Goal: Task Accomplishment & Management: Manage account settings

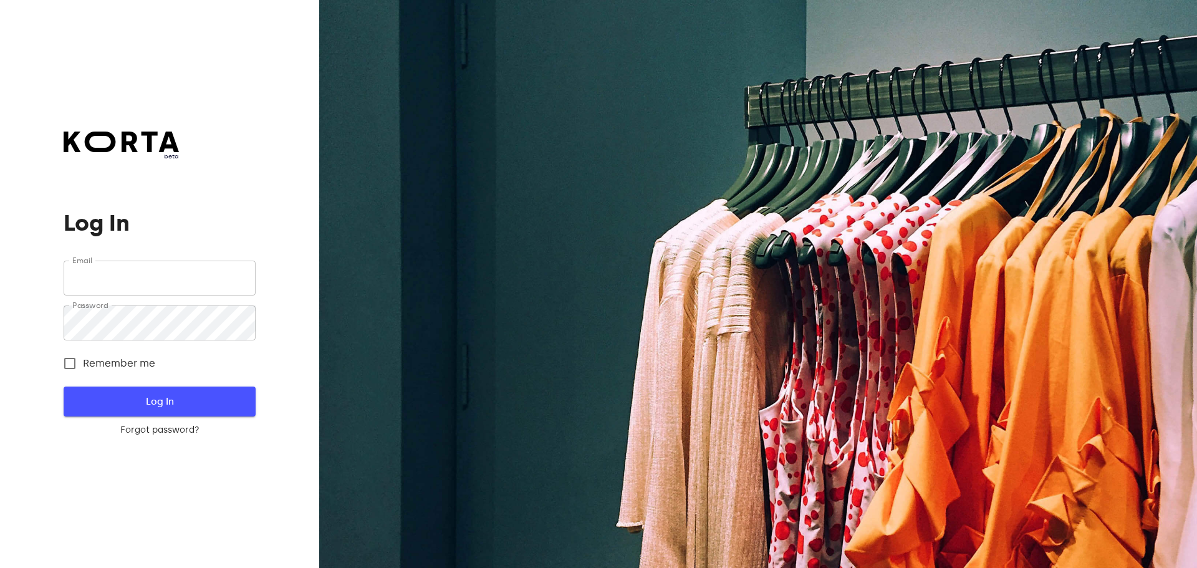
type input "[EMAIL_ADDRESS][DOMAIN_NAME]"
click at [202, 401] on span "Log In" at bounding box center [159, 401] width 151 height 16
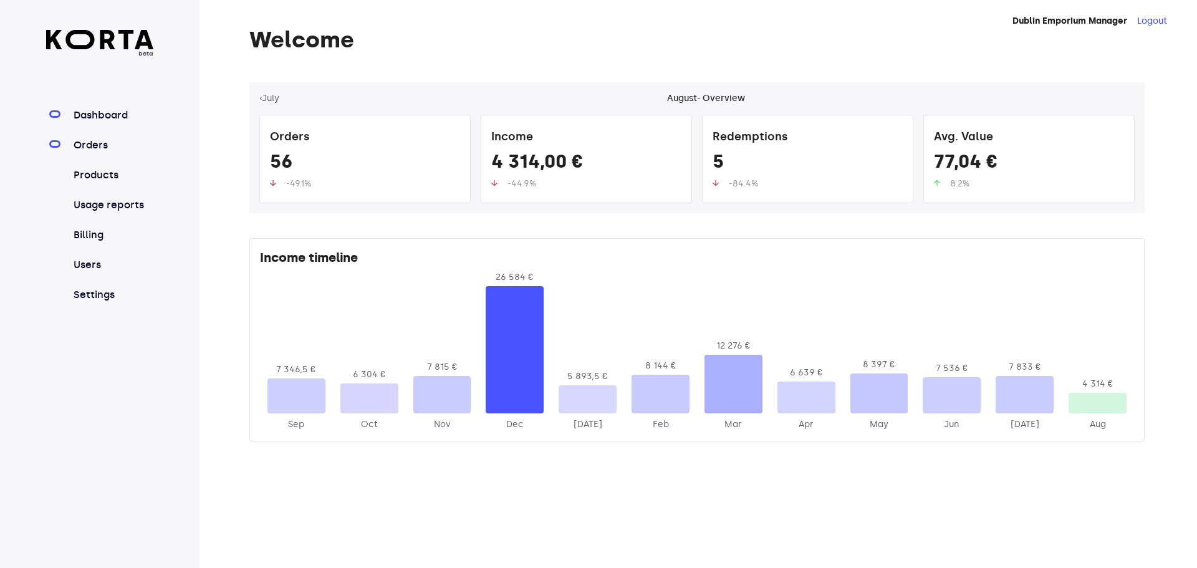
click at [94, 142] on link "Orders" at bounding box center [112, 145] width 83 height 15
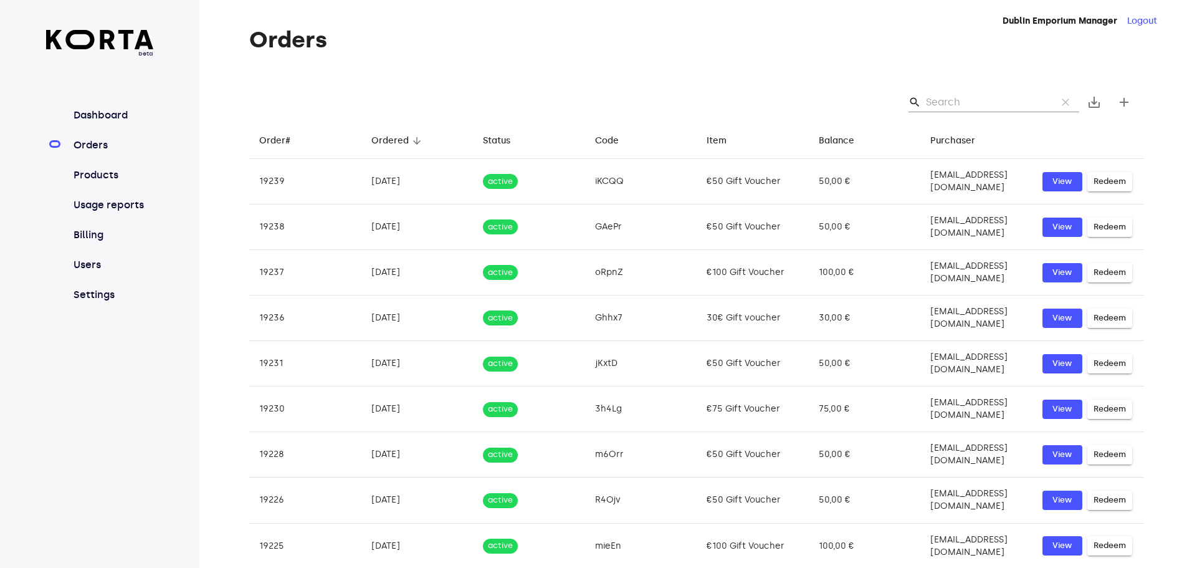
click at [944, 104] on input "Search" at bounding box center [986, 102] width 121 height 20
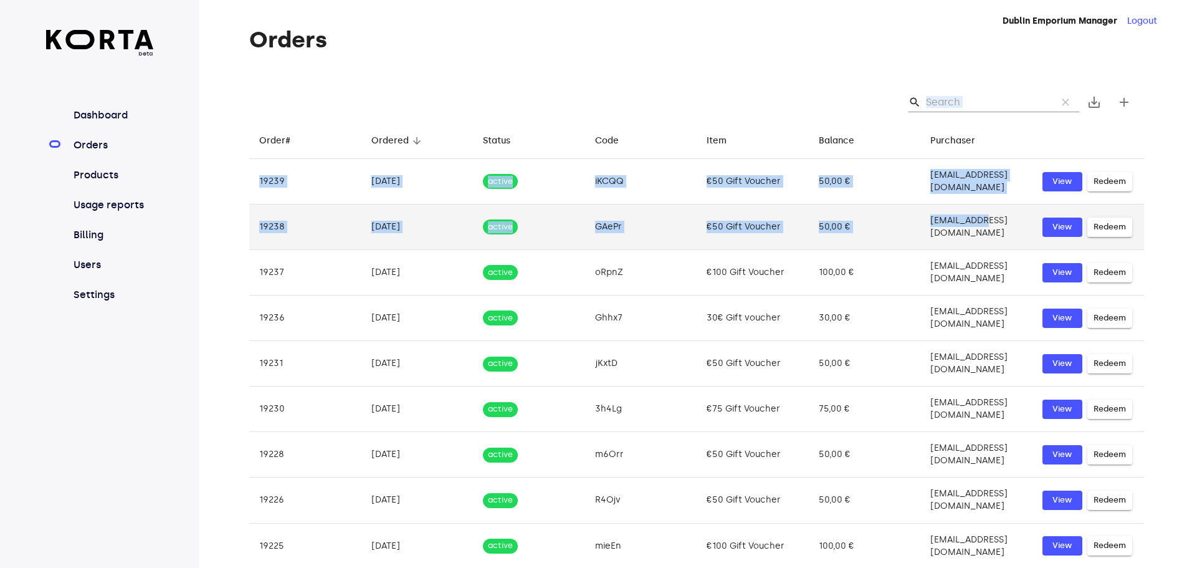
drag, startPoint x: 1001, startPoint y: 218, endPoint x: 934, endPoint y: 219, distance: 67.3
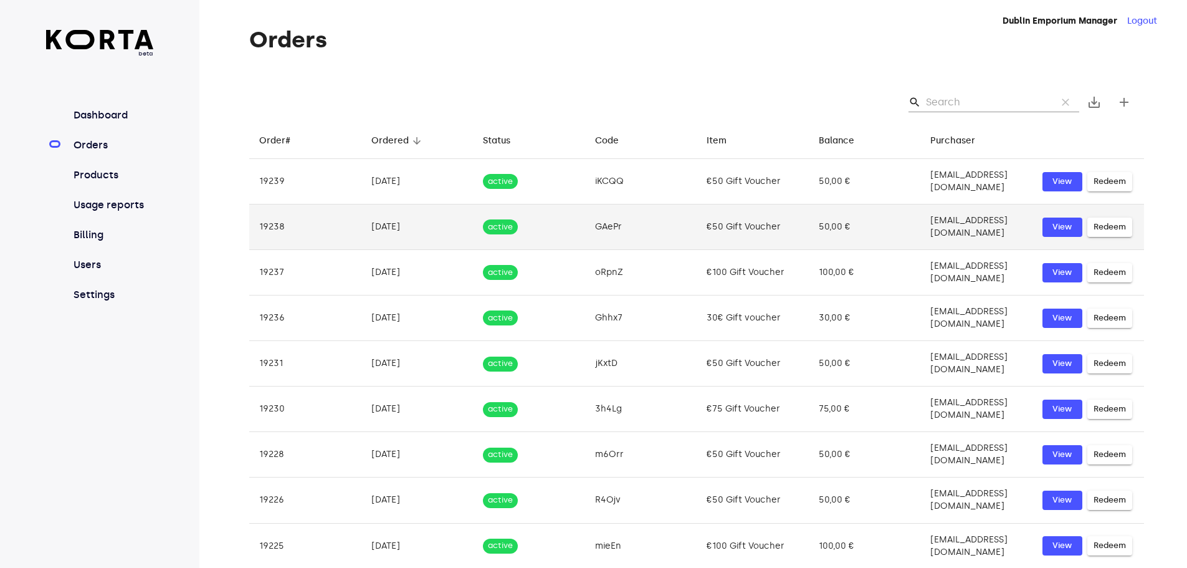
click at [1019, 224] on td "[EMAIL_ADDRESS][DOMAIN_NAME]" at bounding box center [976, 226] width 112 height 45
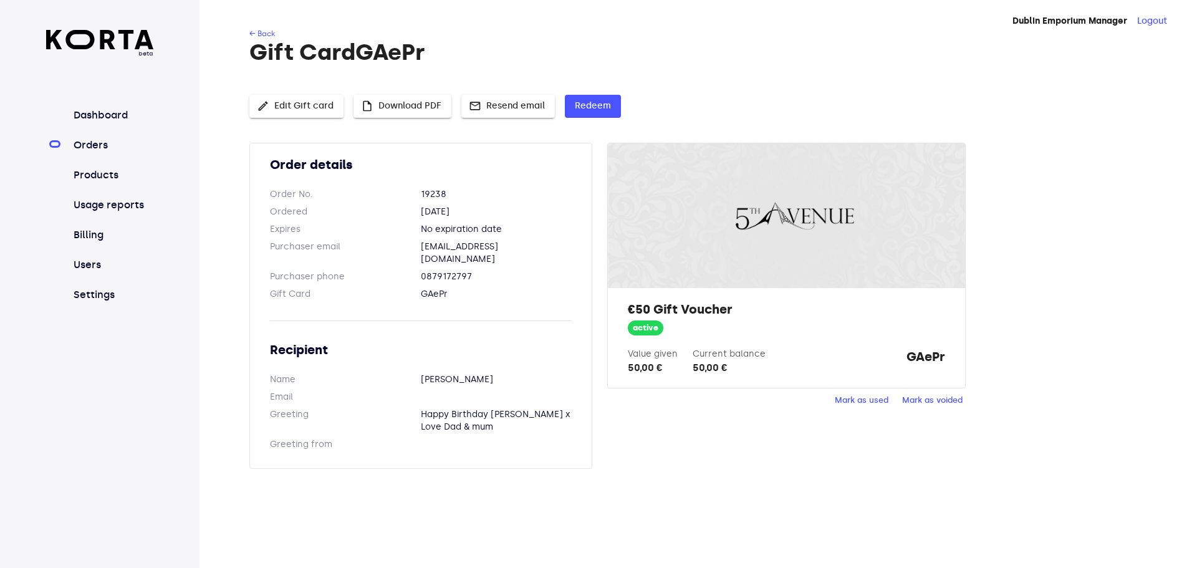
click at [544, 247] on dd "[EMAIL_ADDRESS][DOMAIN_NAME]" at bounding box center [496, 253] width 151 height 25
drag, startPoint x: 546, startPoint y: 242, endPoint x: 420, endPoint y: 237, distance: 126.0
click at [406, 242] on dl "Purchaser email [EMAIL_ADDRESS][DOMAIN_NAME]" at bounding box center [421, 253] width 302 height 25
copy dl "[EMAIL_ADDRESS][DOMAIN_NAME]"
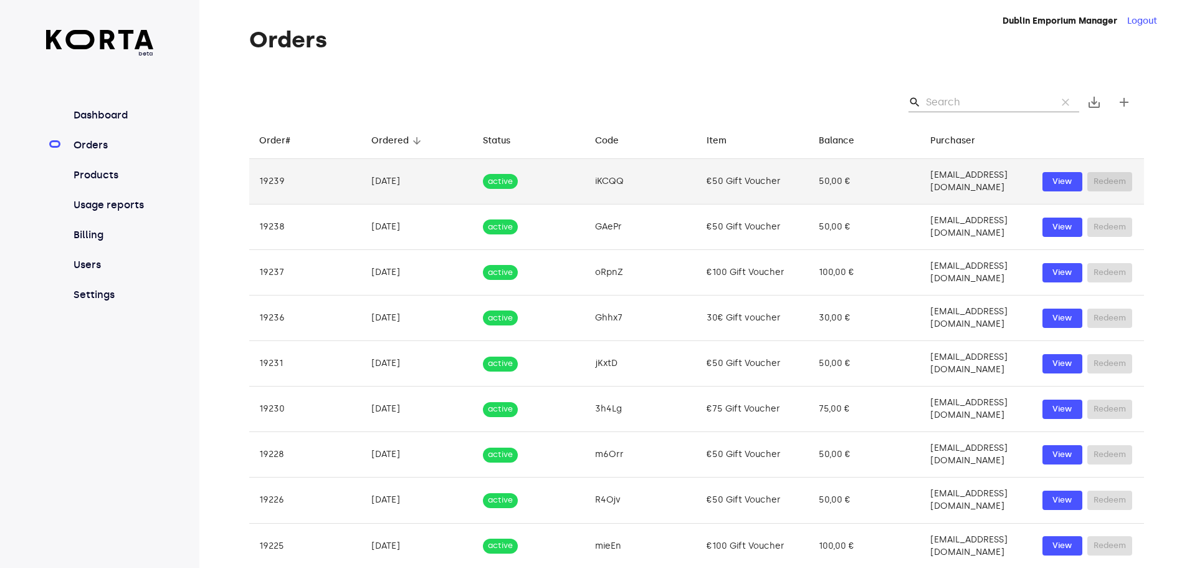
click at [856, 171] on td "50,00 €" at bounding box center [865, 181] width 112 height 45
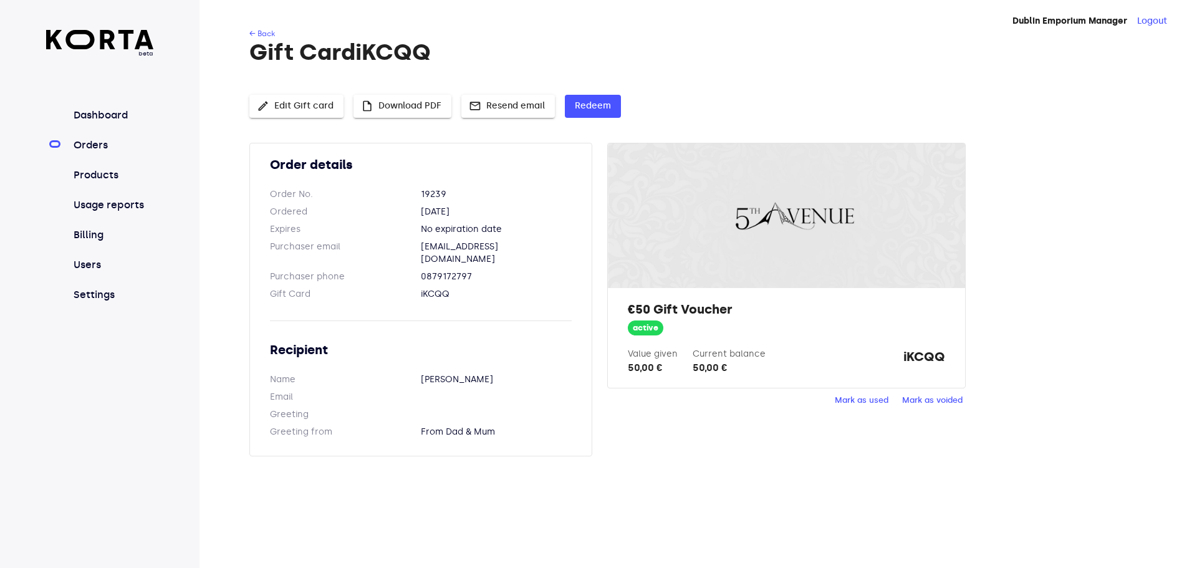
click at [411, 107] on span "insert_drive_file Download PDF" at bounding box center [402, 106] width 78 height 16
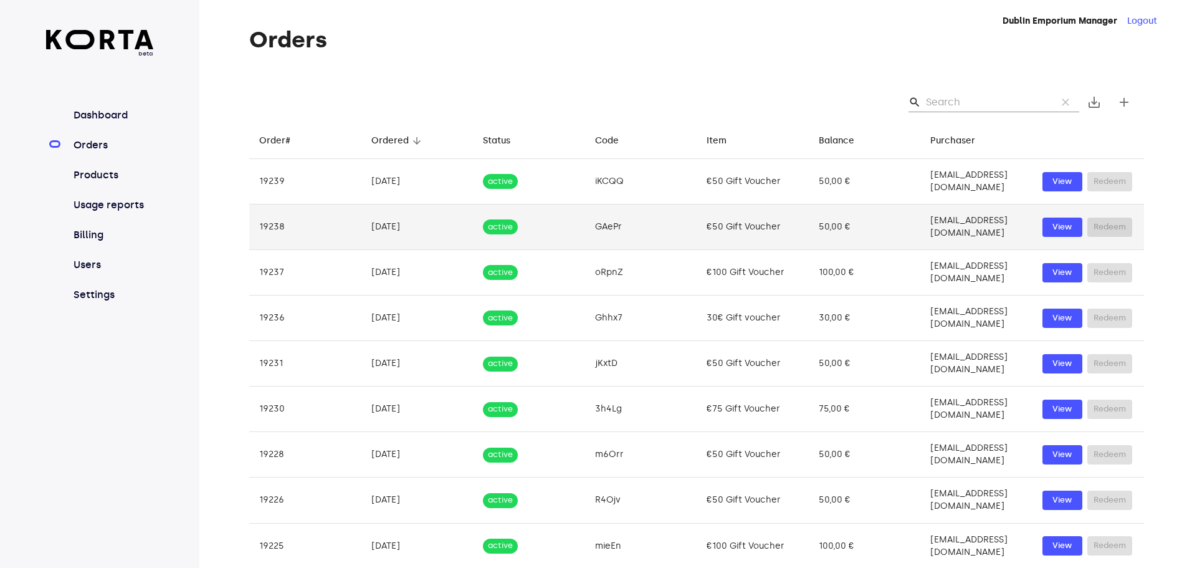
click at [968, 213] on td "[EMAIL_ADDRESS][DOMAIN_NAME]" at bounding box center [976, 226] width 112 height 45
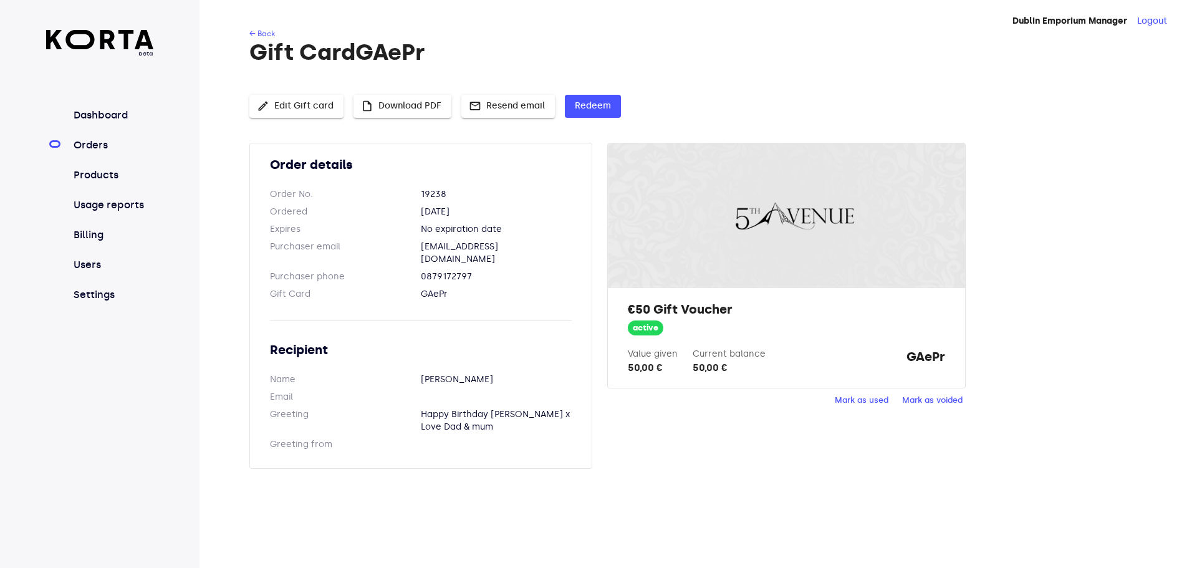
click at [416, 109] on span "insert_drive_file Download PDF" at bounding box center [402, 106] width 78 height 16
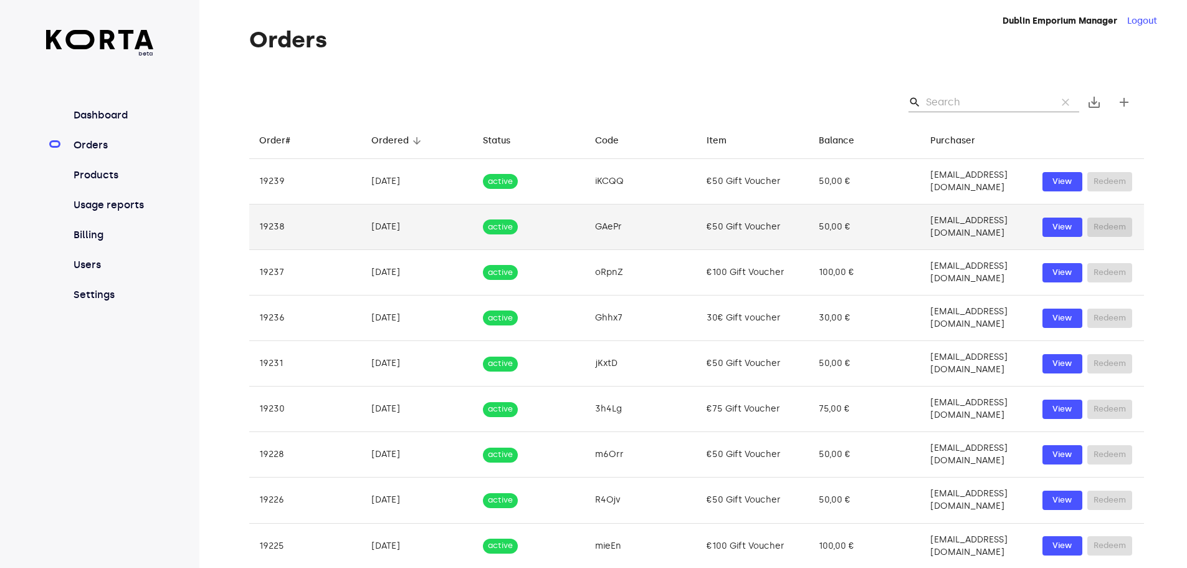
click at [920, 228] on td "[EMAIL_ADDRESS][DOMAIN_NAME]" at bounding box center [976, 226] width 112 height 45
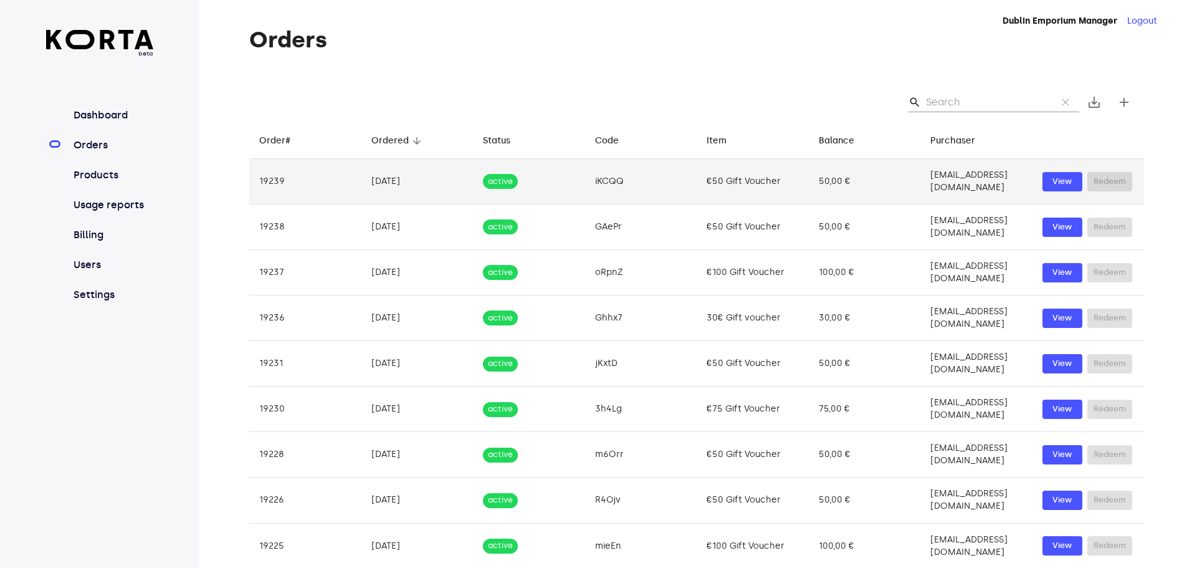
click at [952, 180] on td "[EMAIL_ADDRESS][DOMAIN_NAME]" at bounding box center [976, 181] width 112 height 45
